Goal: Task Accomplishment & Management: Manage account settings

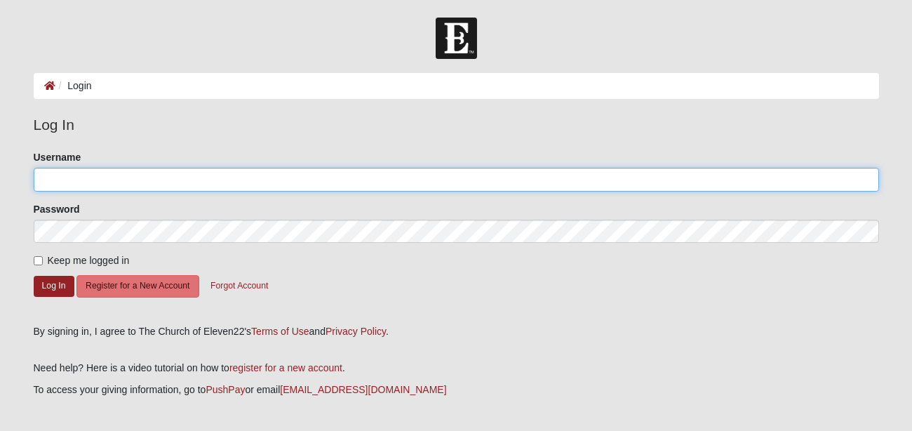
click at [160, 172] on input "Username" at bounding box center [456, 180] width 845 height 24
type input "[EMAIL_ADDRESS][DOMAIN_NAME]"
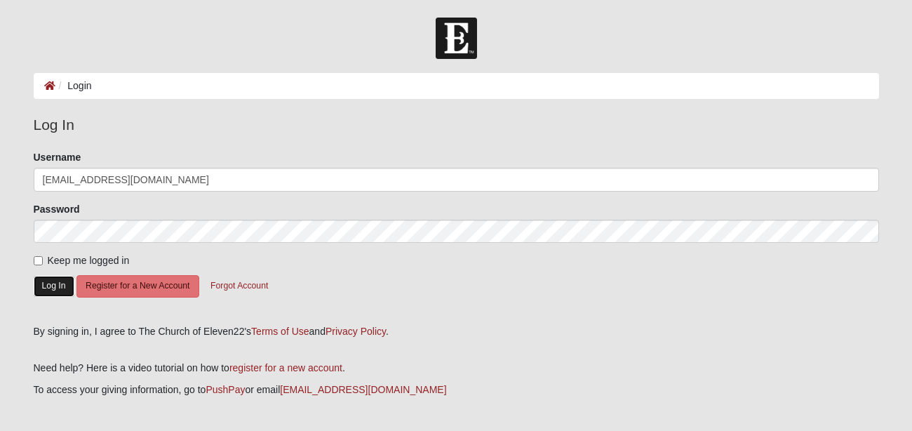
click at [58, 286] on button "Log In" at bounding box center [54, 286] width 41 height 20
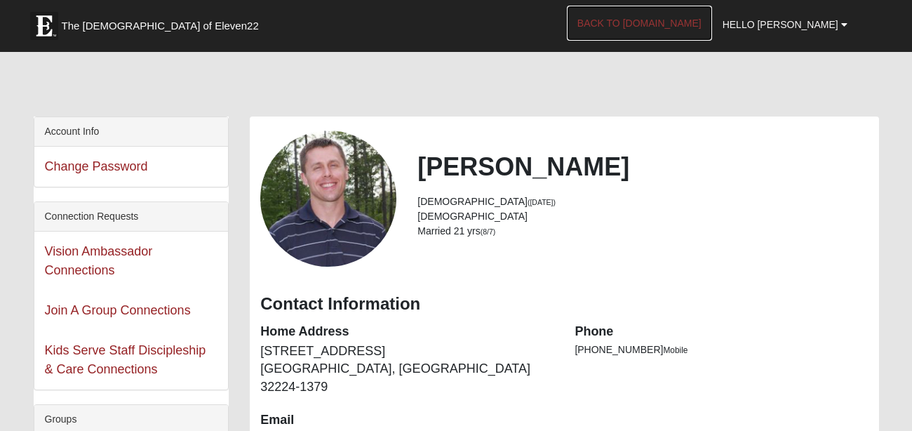
click at [661, 27] on link "Back to [DOMAIN_NAME]" at bounding box center [639, 23] width 145 height 35
